Goal: Task Accomplishment & Management: Use online tool/utility

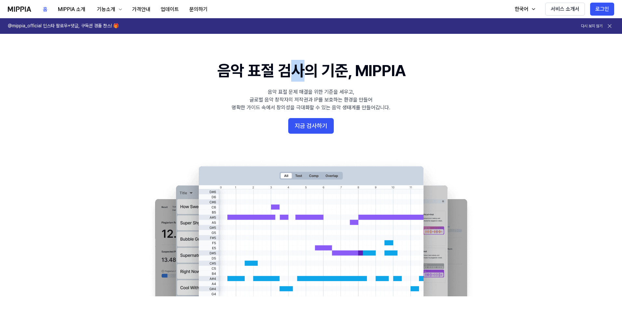
click at [347, 94] on 배너 "음악 표절 검사의 기준, MIPPIA 음악 표절 문제 해결을 위한 기준을 세우고, 글로벌 음악 창작자의 저작권과 IP를 보호하는 환경을 만들어…" at bounding box center [311, 178] width 468 height 236
click at [340, 105] on div "음악 표절 문제 해결을 위한 기준을 세우고, 글로벌 음악 창작자의 저작권과 IP를 보호하는 환경을 만들어 명확한 가이드 속에서 창의성을 극대화…" at bounding box center [311, 99] width 159 height 23
click at [321, 128] on button "지금 검사하기" at bounding box center [311, 126] width 46 height 16
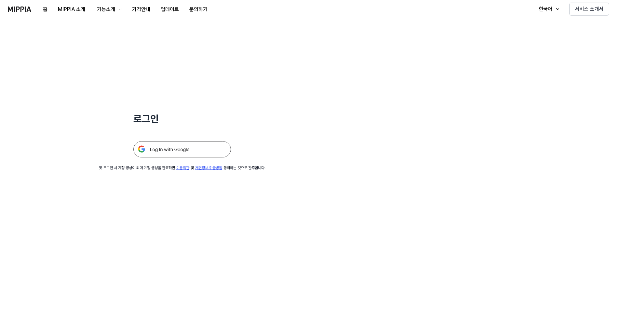
click at [194, 152] on img at bounding box center [182, 149] width 98 height 16
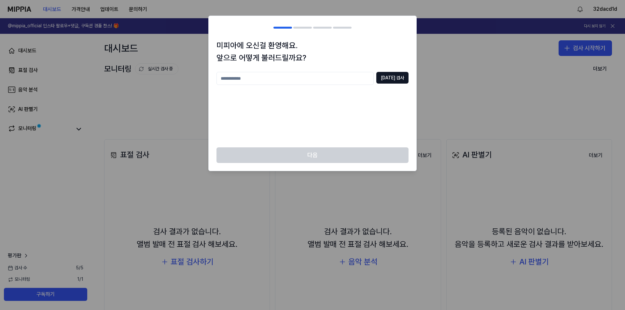
click at [342, 77] on input "text" at bounding box center [294, 78] width 157 height 13
type input "*****"
click at [389, 71] on div "미피아에 오신걸 환영해요. 앞으로 어떻게 불러드릴까요? ***** 중복 검사" at bounding box center [313, 93] width 208 height 108
click at [393, 73] on button "중복 검사" at bounding box center [392, 78] width 32 height 12
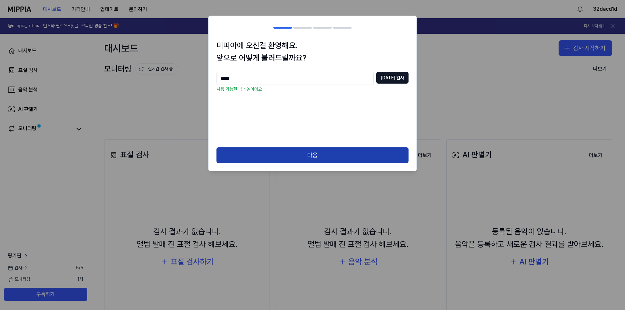
click at [340, 154] on button "다음" at bounding box center [312, 155] width 192 height 16
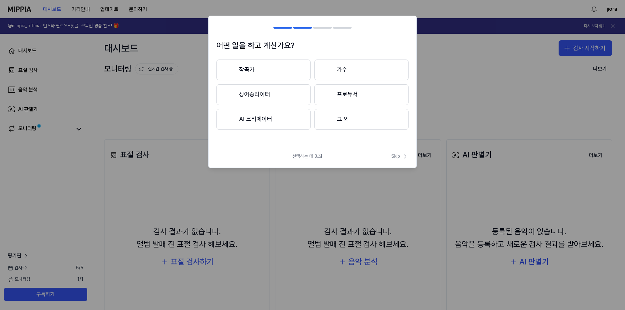
click at [274, 72] on button "작곡가" at bounding box center [263, 70] width 94 height 21
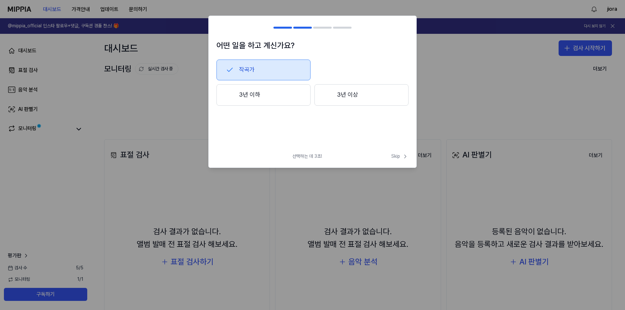
click at [274, 100] on button "3년 이하" at bounding box center [263, 94] width 94 height 21
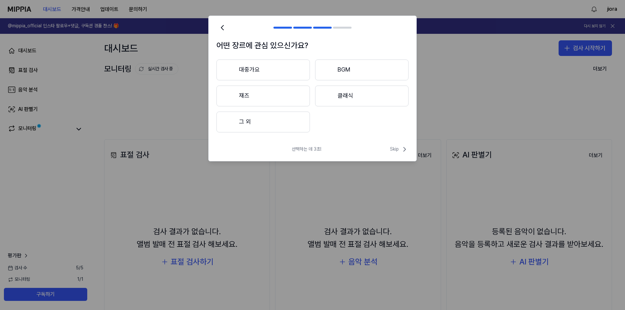
click at [277, 78] on button "대중가요" at bounding box center [262, 70] width 93 height 21
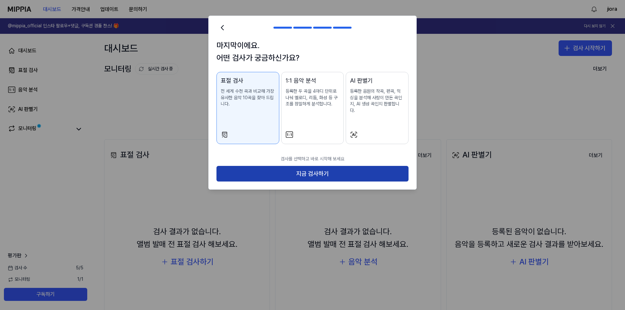
click at [310, 166] on button "지금 검사하기" at bounding box center [312, 174] width 192 height 16
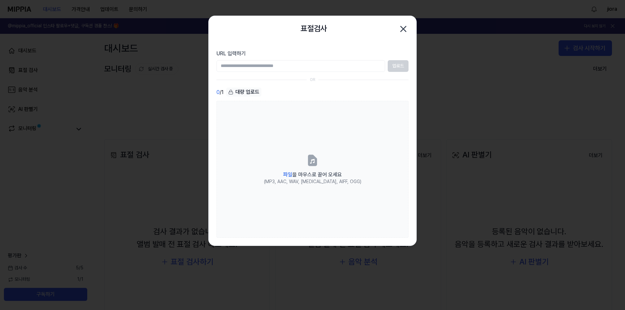
drag, startPoint x: 345, startPoint y: 70, endPoint x: 354, endPoint y: 68, distance: 9.6
click at [345, 70] on input "URL 입력하기" at bounding box center [300, 66] width 169 height 12
click at [358, 66] on input "URL 입력하기" at bounding box center [300, 66] width 169 height 12
click at [348, 80] on div at bounding box center [363, 80] width 90 height 0
click at [327, 67] on input "URL 입력하기" at bounding box center [300, 66] width 169 height 12
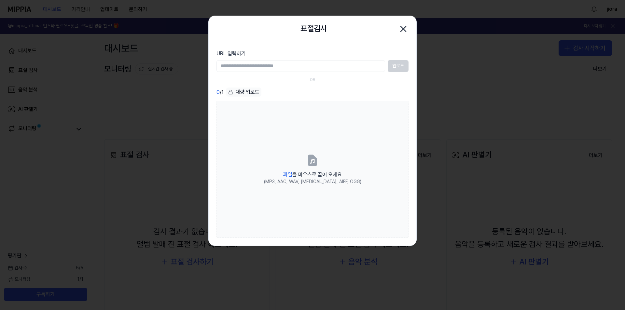
click at [354, 82] on div "OR" at bounding box center [312, 80] width 192 height 6
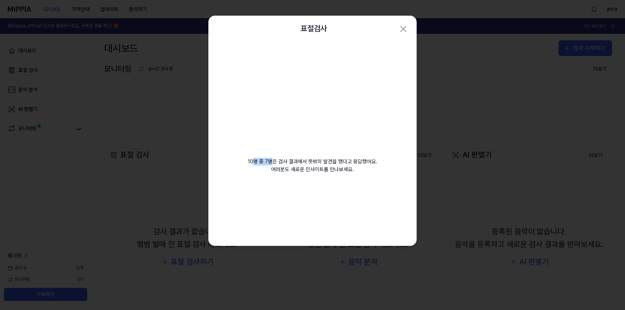
drag, startPoint x: 277, startPoint y: 160, endPoint x: 308, endPoint y: 163, distance: 30.4
click at [290, 161] on div "10명 중 7명은 검사 결과에서 뜻밖의 발견을 했다고 응답했어요. 여러분도 새로운 인사이트를 만나보세요." at bounding box center [313, 115] width 208 height 147
click at [319, 162] on div "10명 중 7명은 검사 결과에서 뜻밖의 발견을 했다고 응답했어요. 여러분도 새로운 인사이트를 만나보세요." at bounding box center [313, 115] width 208 height 147
drag, startPoint x: 337, startPoint y: 163, endPoint x: 358, endPoint y: 163, distance: 20.8
click at [339, 163] on div "10명 중 7명은 검사 결과에서 뜻밖의 발견을 했다고 응답했어요. 여러분도 새로운 인사이트를 만나보세요." at bounding box center [313, 115] width 208 height 147
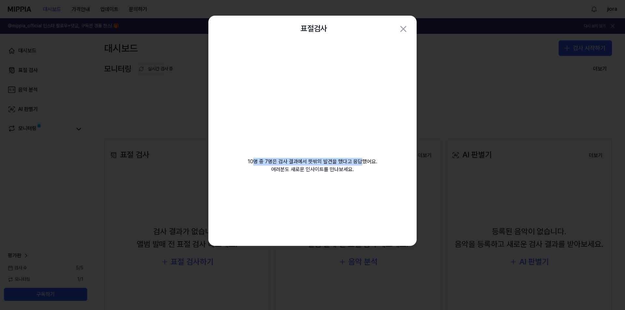
drag, startPoint x: 358, startPoint y: 163, endPoint x: 384, endPoint y: 163, distance: 25.7
click at [370, 162] on div "10명 중 7명은 검사 결과에서 뜻밖의 발견을 했다고 응답했어요. 여러분도 새로운 인사이트를 만나보세요." at bounding box center [313, 115] width 208 height 147
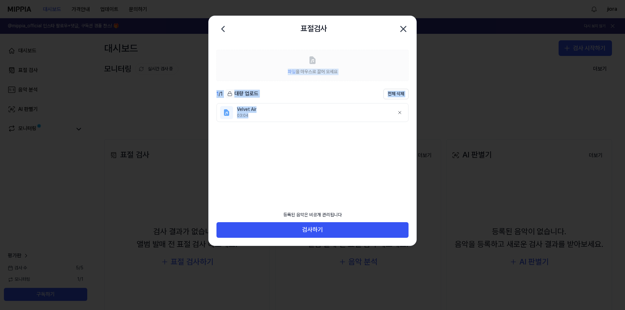
click at [382, 172] on ul "Velvet Air 03:04" at bounding box center [312, 150] width 192 height 95
click at [323, 149] on ul "Velvet Air 03:04" at bounding box center [312, 150] width 192 height 95
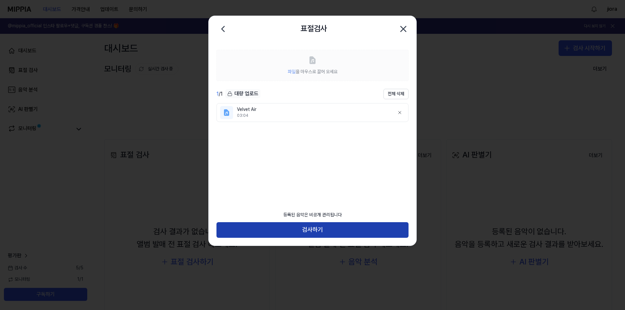
click at [319, 226] on button "검사하기" at bounding box center [312, 230] width 192 height 16
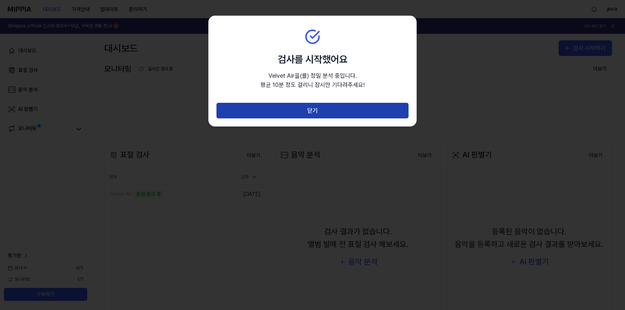
click at [335, 109] on button "닫기" at bounding box center [312, 111] width 192 height 16
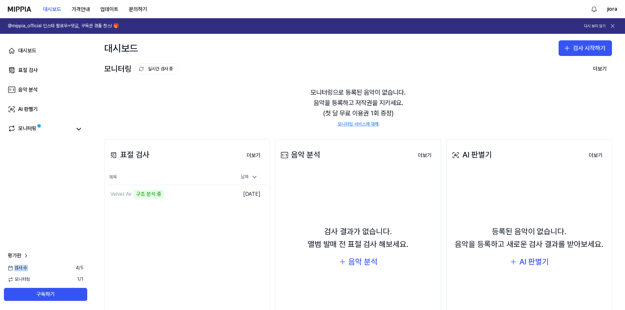
drag, startPoint x: 18, startPoint y: 271, endPoint x: 76, endPoint y: 268, distance: 57.9
click at [76, 268] on div "평가판 검사 수 4 / 5 모니터링 1 / 1 구독하기" at bounding box center [45, 276] width 91 height 49
click at [91, 269] on div "검사 수 4 / 5" at bounding box center [45, 268] width 91 height 7
click at [211, 193] on button "이동하기" at bounding box center [214, 194] width 23 height 10
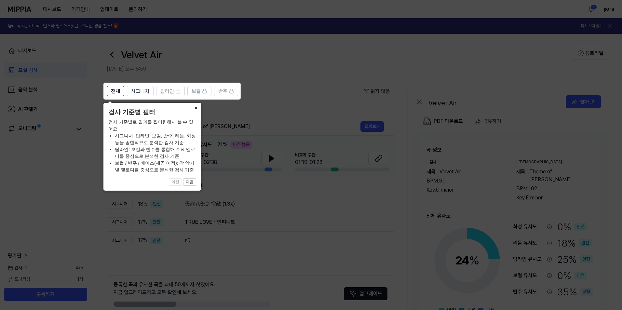
click at [197, 106] on button "×" at bounding box center [196, 107] width 10 height 9
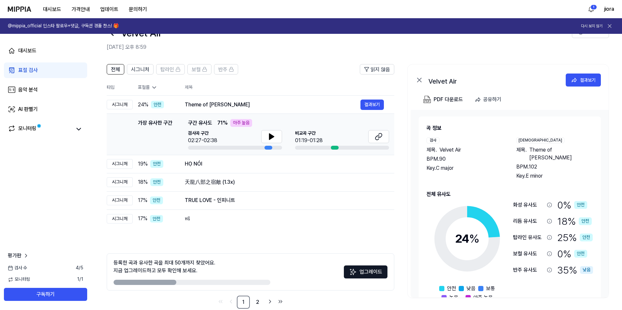
scroll to position [34, 0]
